Goal: Transaction & Acquisition: Download file/media

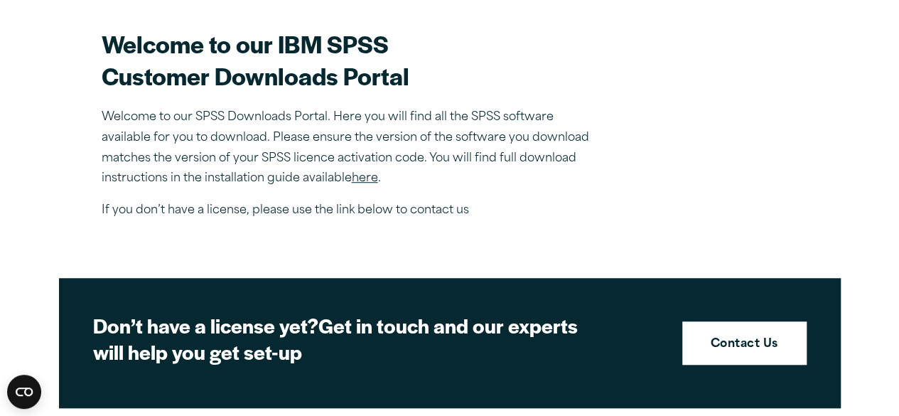
click at [361, 175] on link "here" at bounding box center [365, 178] width 26 height 11
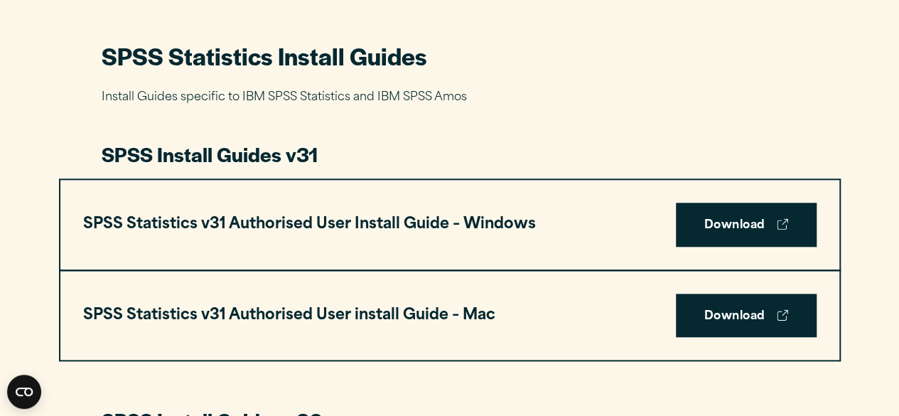
scroll to position [654, 0]
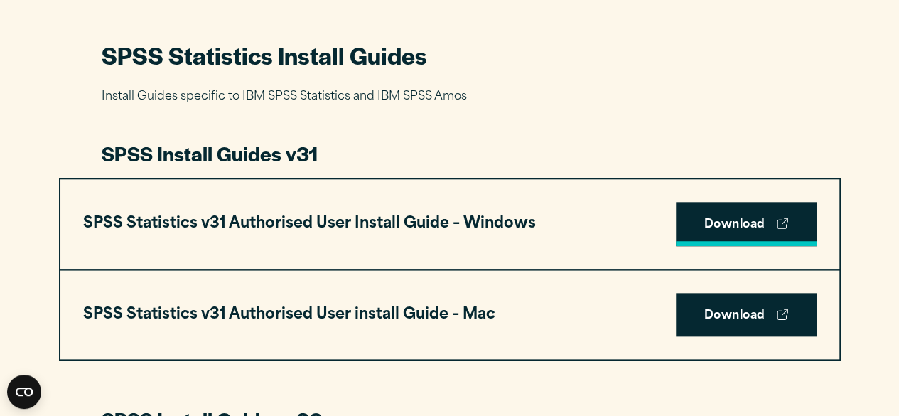
click at [743, 217] on link "Download" at bounding box center [746, 224] width 141 height 44
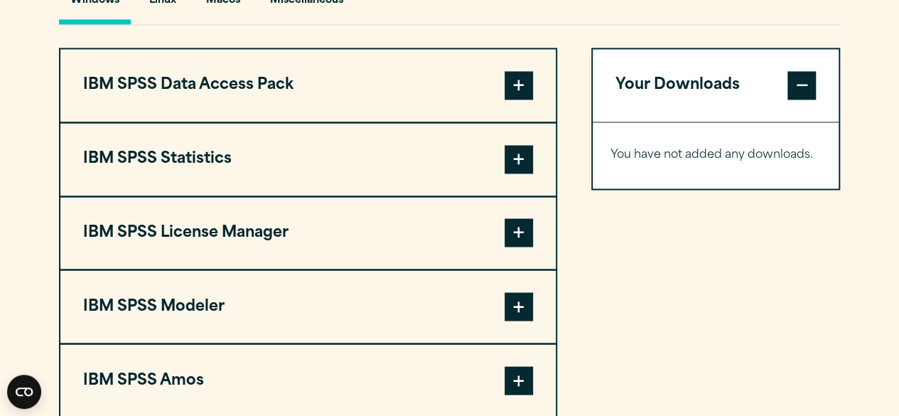
scroll to position [1105, 0]
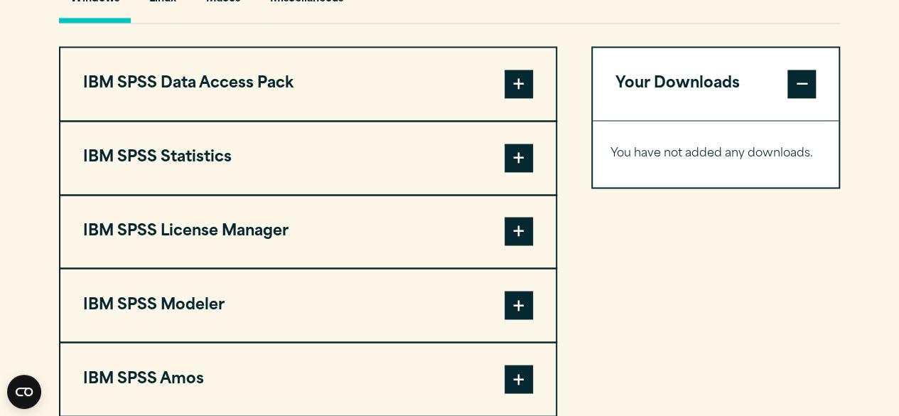
click at [514, 144] on span at bounding box center [518, 158] width 28 height 28
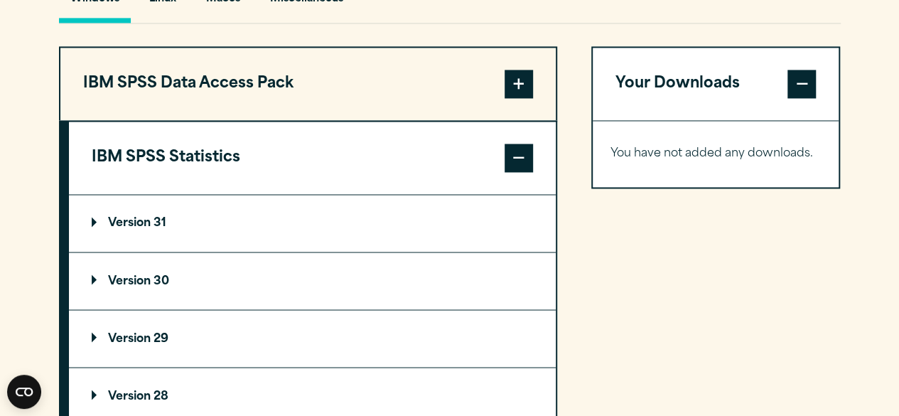
scroll to position [1145, 0]
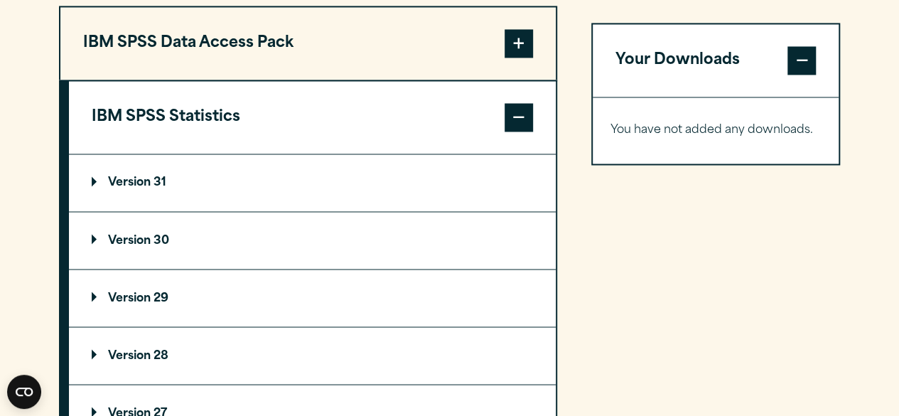
click at [330, 232] on summary "Version 30" at bounding box center [312, 240] width 487 height 57
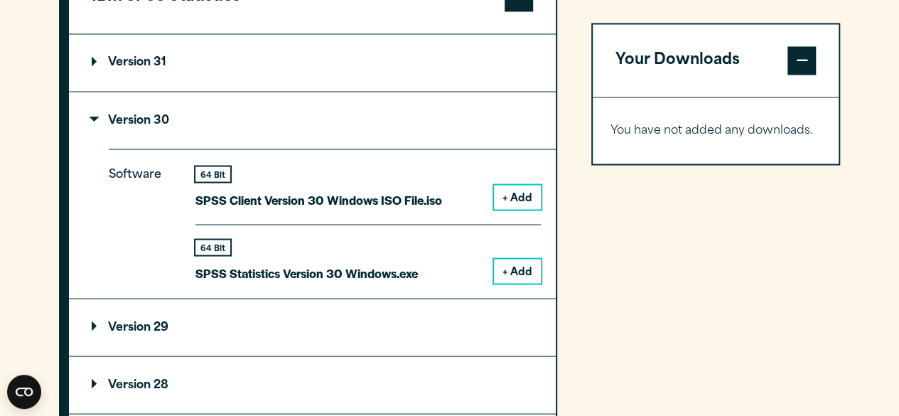
scroll to position [1266, 0]
click at [517, 269] on button "+ Add" at bounding box center [517, 270] width 47 height 24
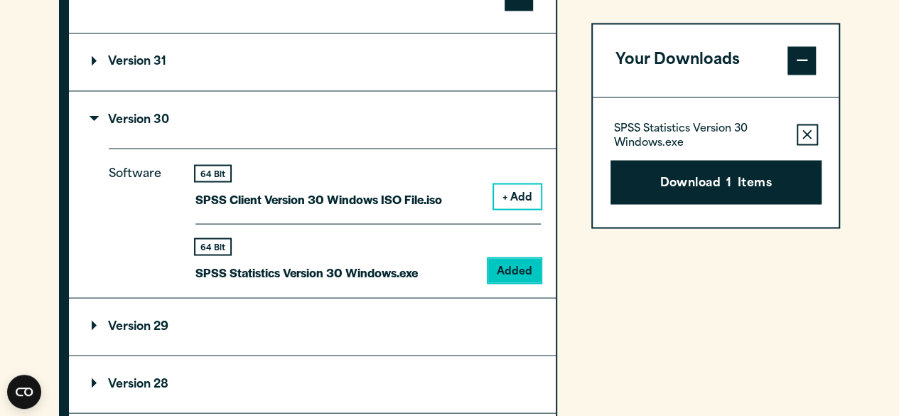
click at [695, 188] on button "Download 1 Items" at bounding box center [715, 182] width 211 height 44
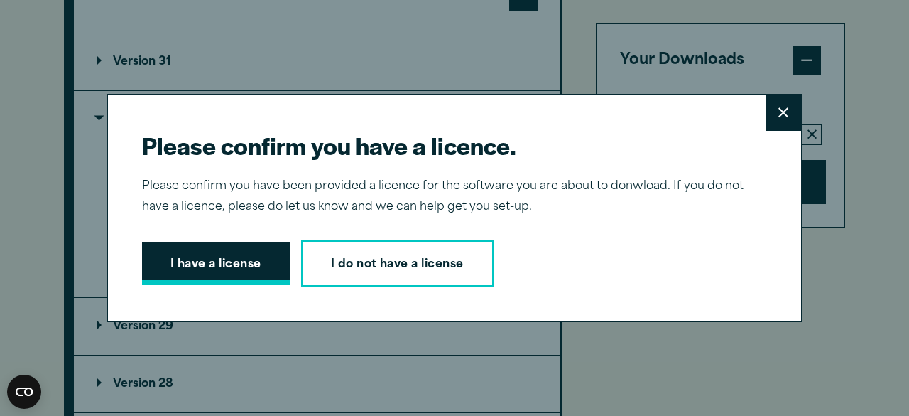
click at [224, 249] on button "I have a license" at bounding box center [216, 264] width 148 height 44
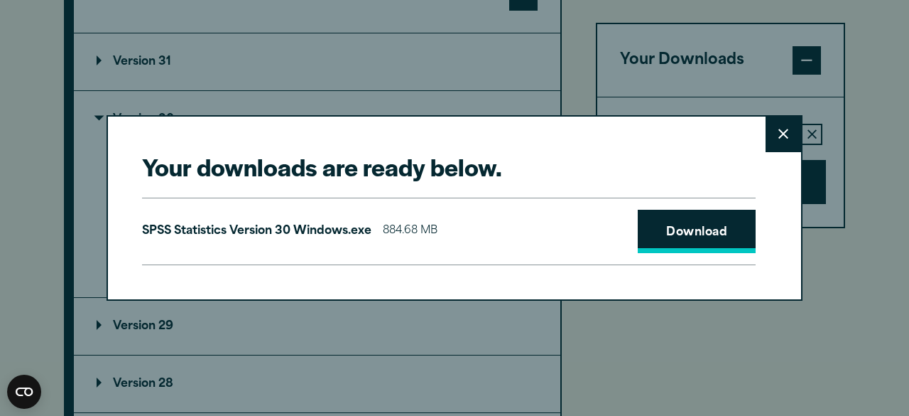
click at [664, 229] on link "Download" at bounding box center [697, 232] width 118 height 44
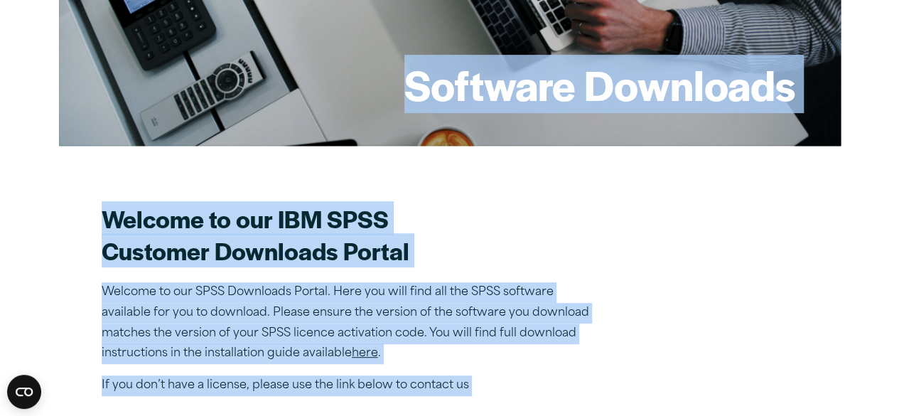
scroll to position [0, 0]
